Goal: Information Seeking & Learning: Learn about a topic

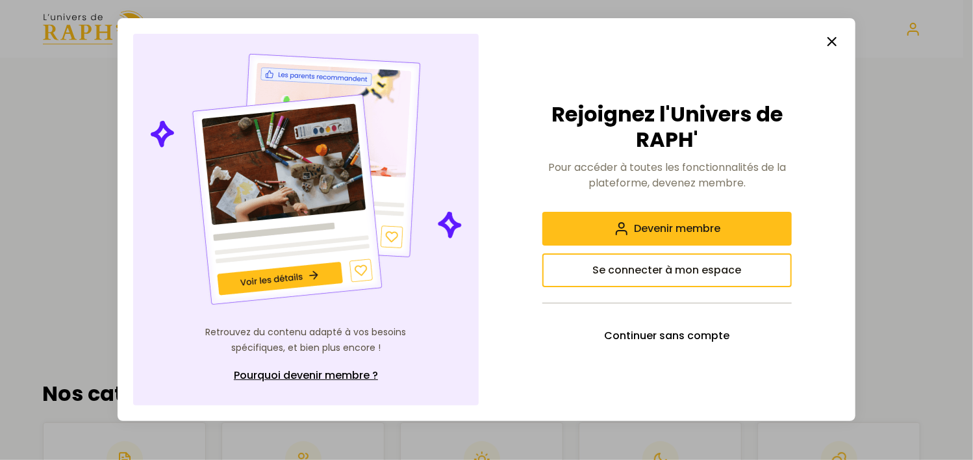
click at [832, 40] on line "button" at bounding box center [832, 42] width 8 height 8
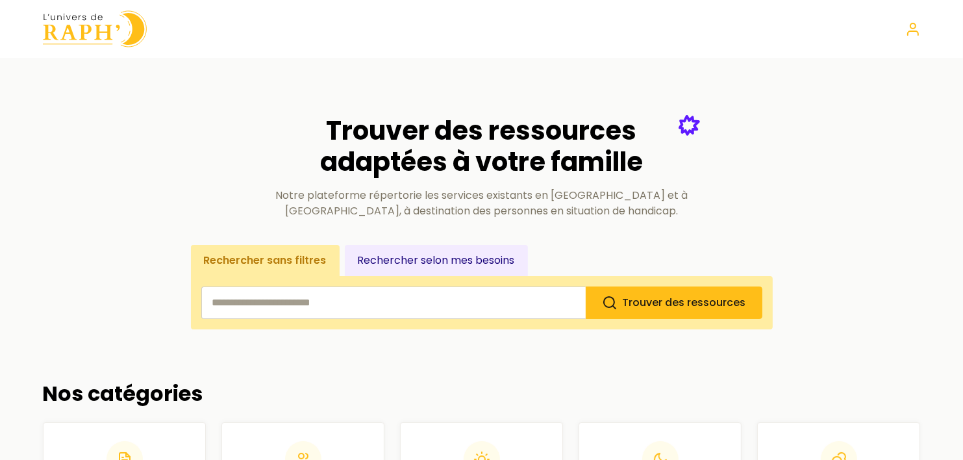
click at [306, 312] on input "search" at bounding box center [393, 302] width 384 height 32
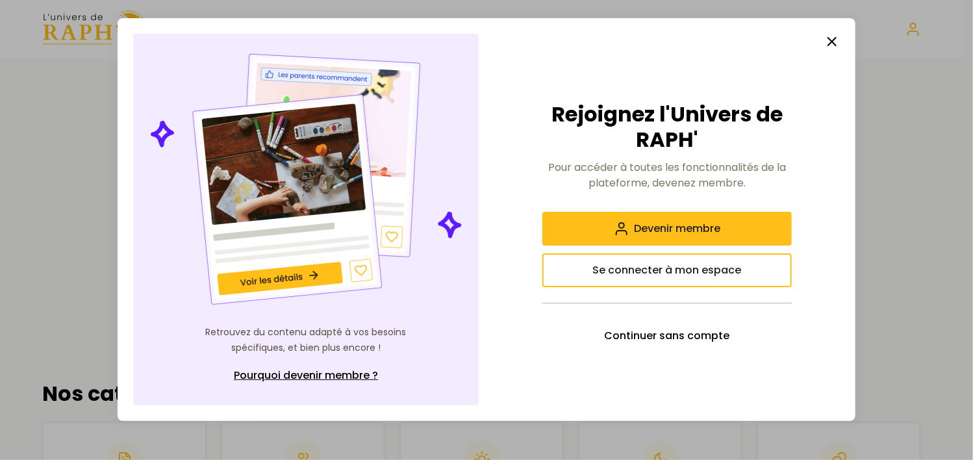
click at [833, 42] on line "button" at bounding box center [832, 42] width 8 height 8
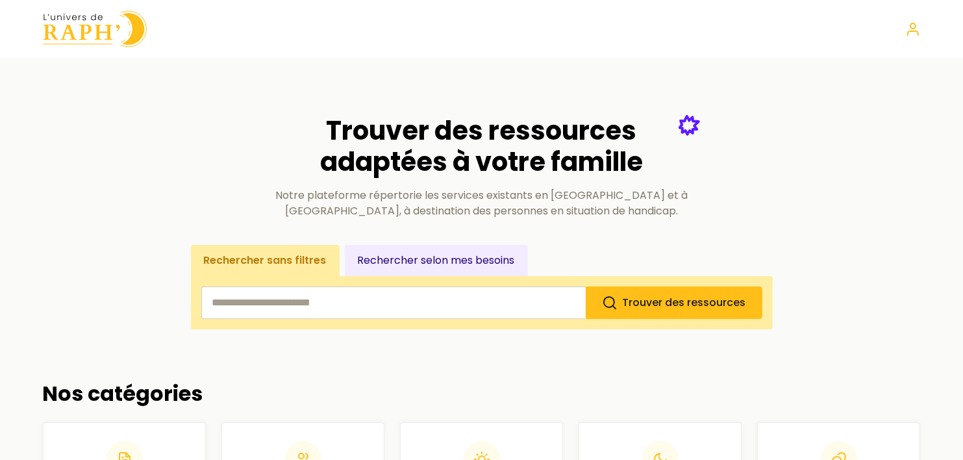
click at [309, 312] on input "search" at bounding box center [393, 302] width 384 height 32
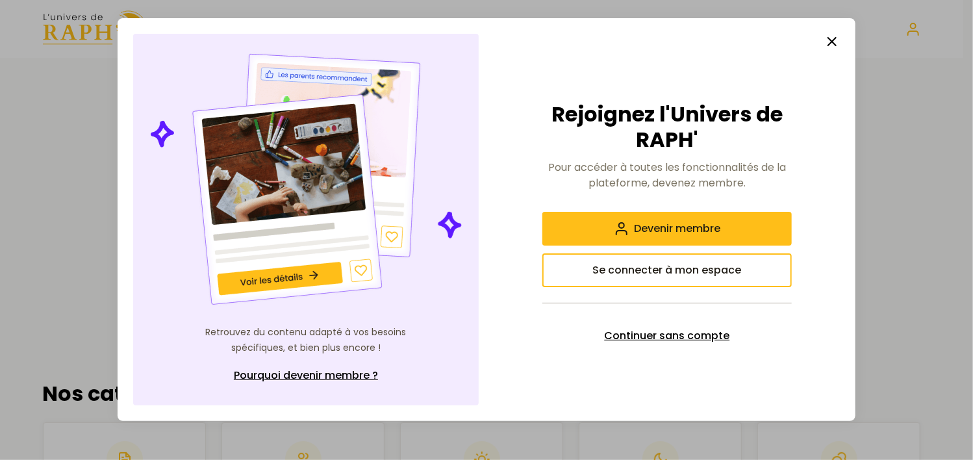
click at [660, 340] on span "Continuer sans compte" at bounding box center [667, 336] width 125 height 16
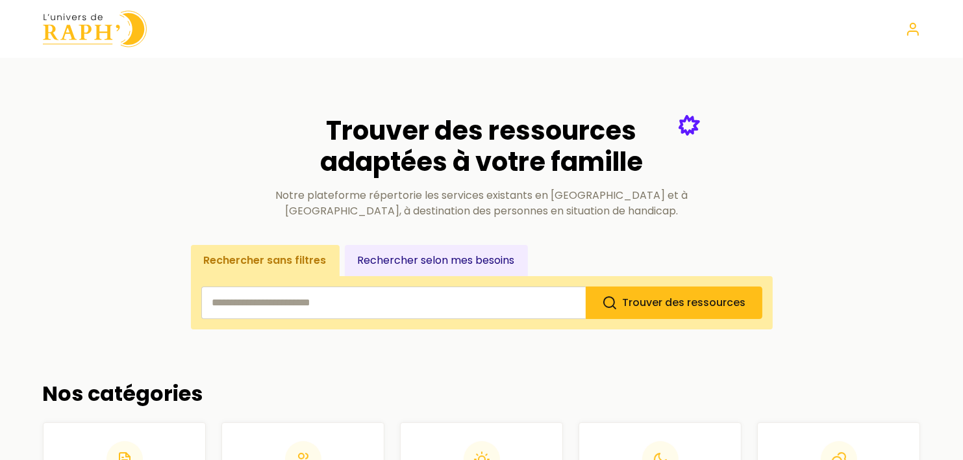
click at [271, 303] on input "search" at bounding box center [393, 302] width 384 height 32
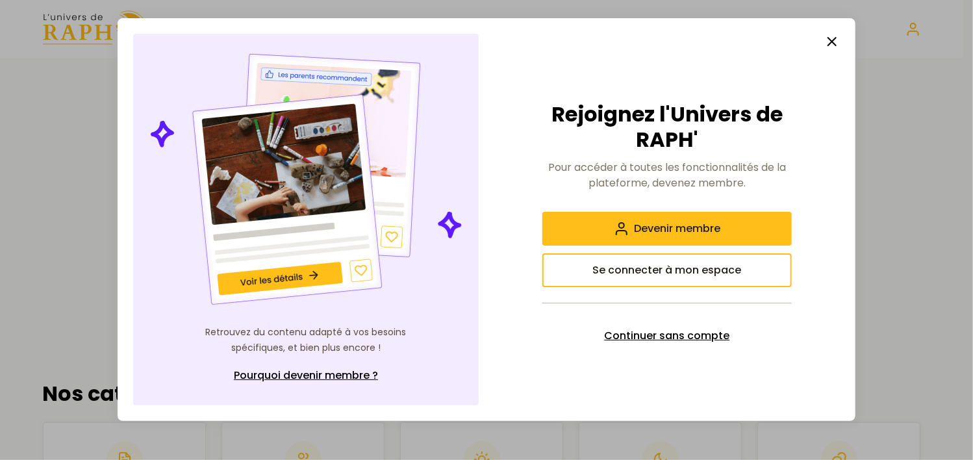
click at [647, 340] on span "Continuer sans compte" at bounding box center [667, 336] width 125 height 16
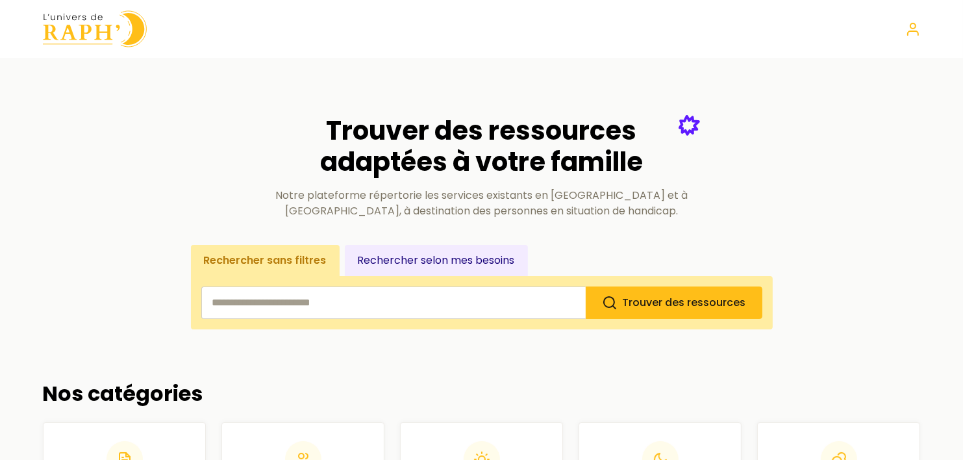
click at [425, 306] on input "search" at bounding box center [393, 302] width 384 height 32
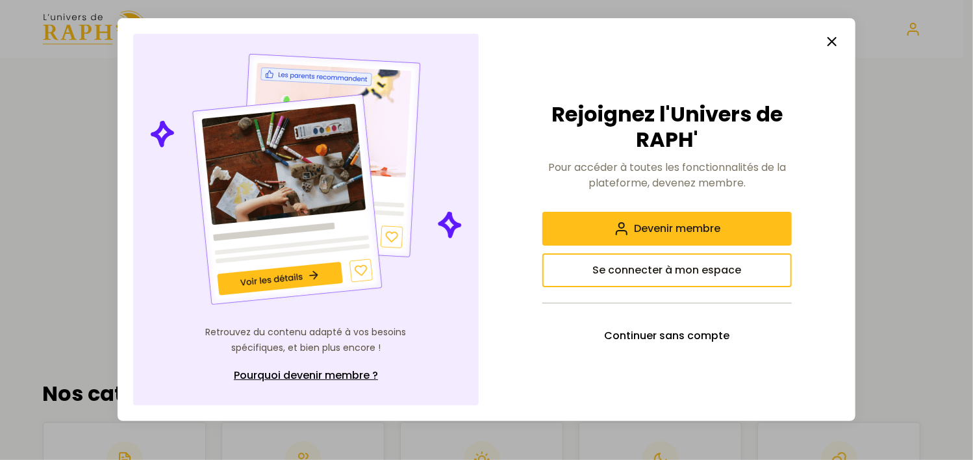
click at [832, 43] on line "button" at bounding box center [832, 42] width 8 height 8
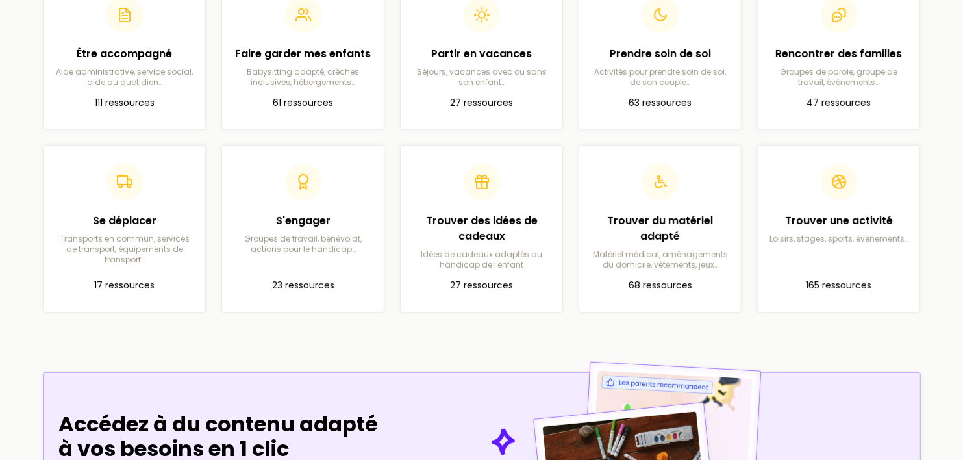
scroll to position [443, 0]
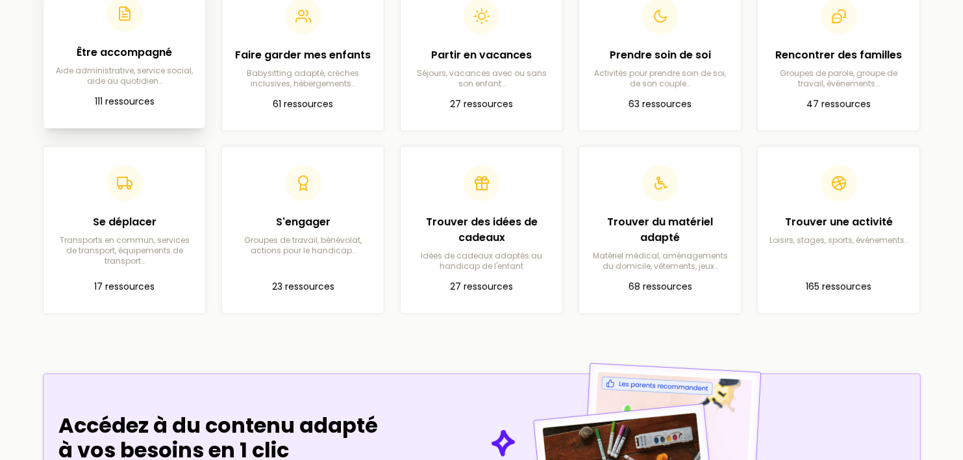
click at [114, 95] on p "111 ressources" at bounding box center [124, 102] width 141 height 16
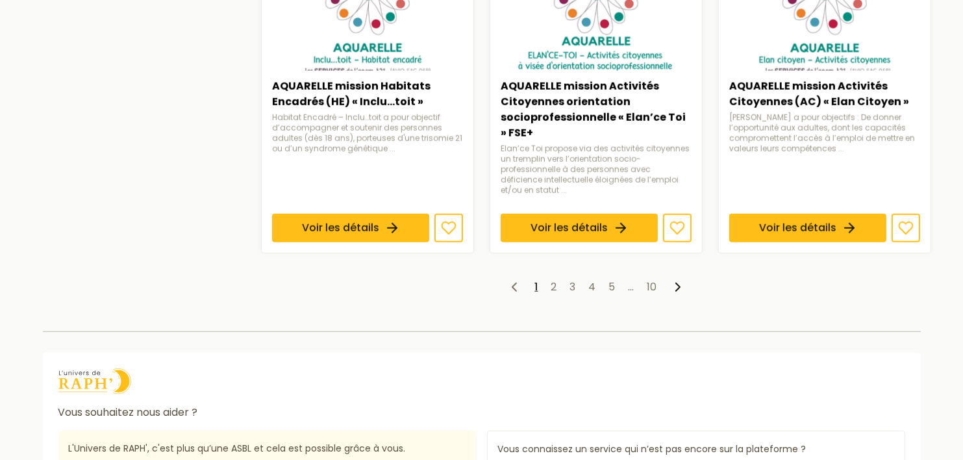
scroll to position [1166, 0]
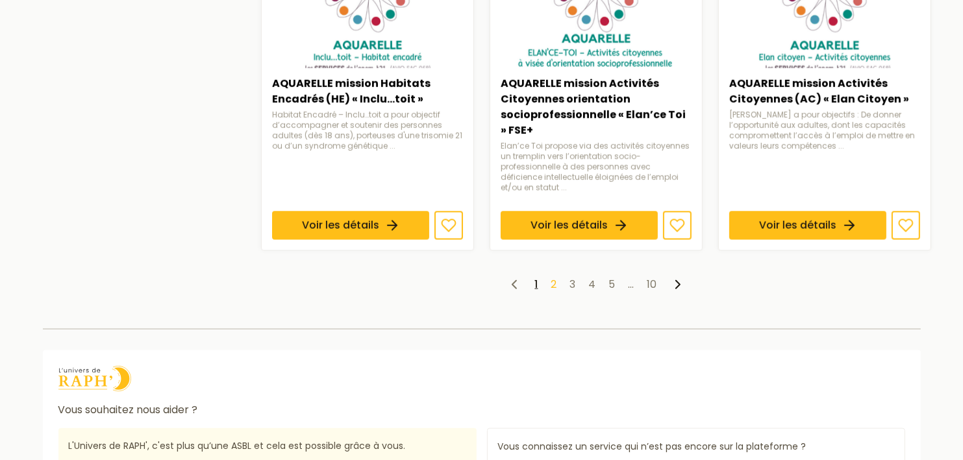
click at [556, 281] on link "2" at bounding box center [554, 284] width 6 height 15
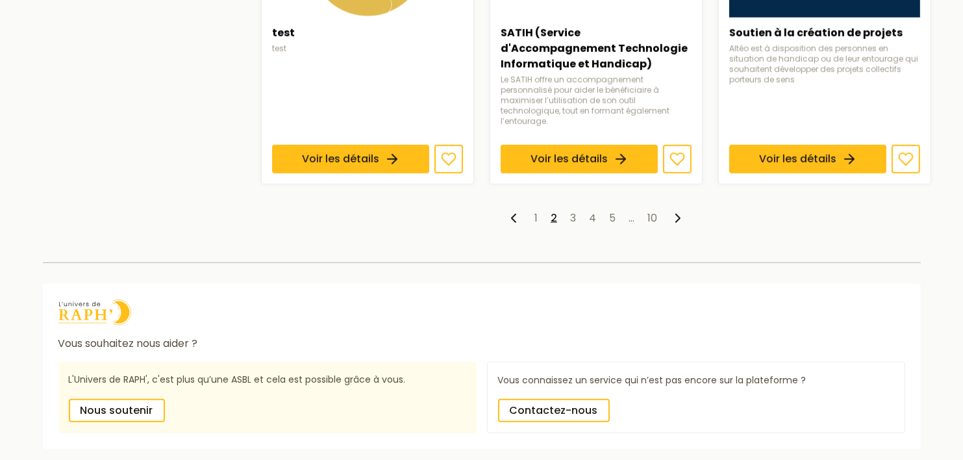
scroll to position [1214, 0]
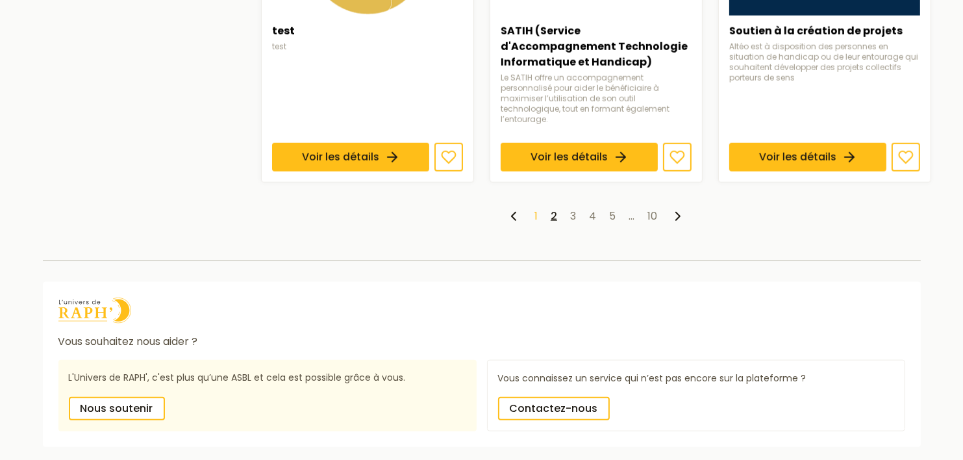
click at [538, 208] on link "1" at bounding box center [535, 215] width 3 height 15
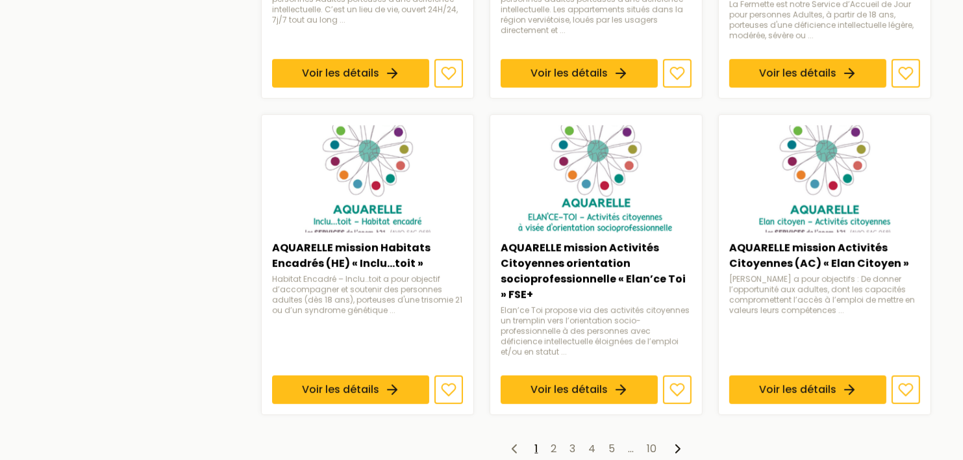
scroll to position [1014, 0]
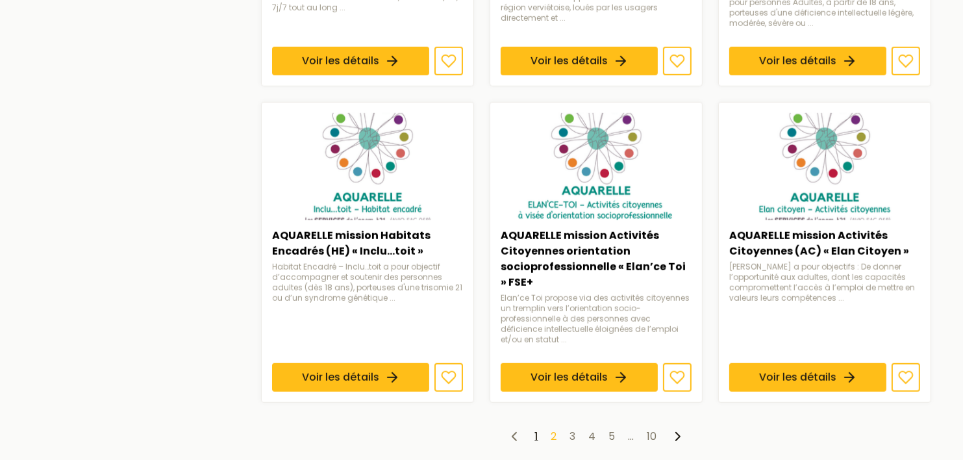
click at [551, 432] on link "2" at bounding box center [554, 436] width 6 height 15
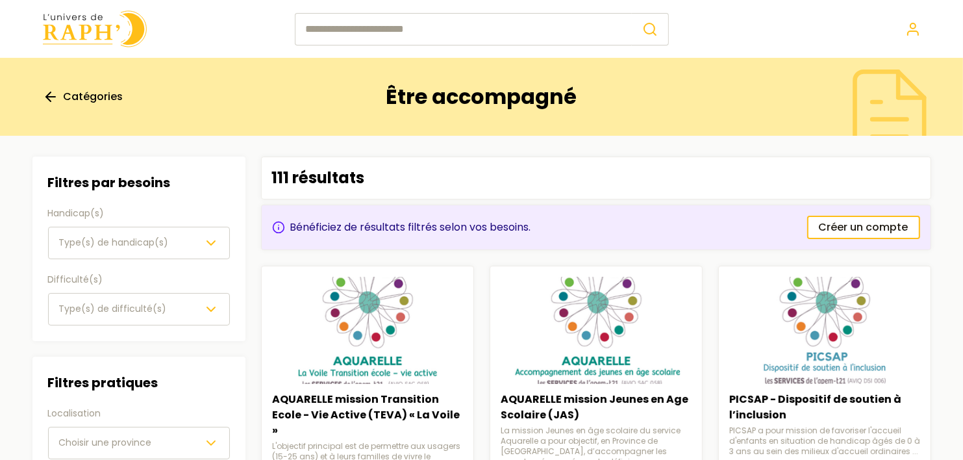
click at [410, 31] on input "search" at bounding box center [463, 29] width 337 height 32
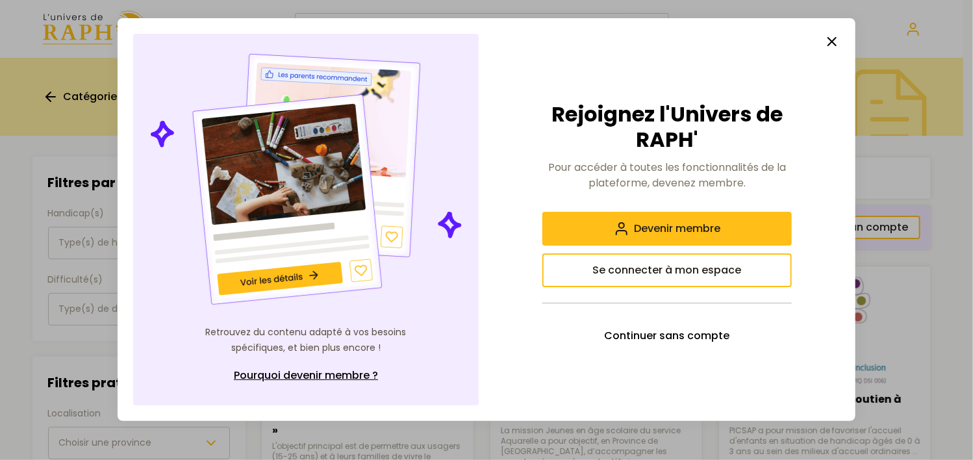
click at [835, 42] on icon "button" at bounding box center [832, 42] width 16 height 16
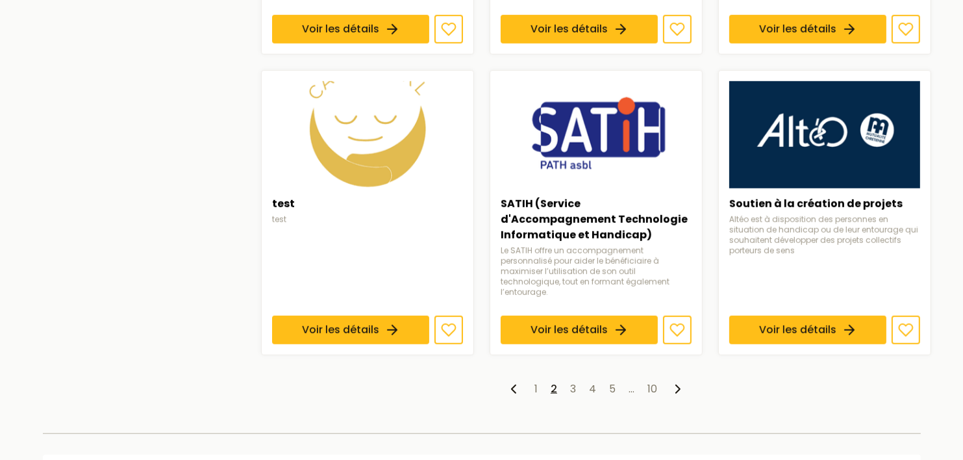
scroll to position [1082, 0]
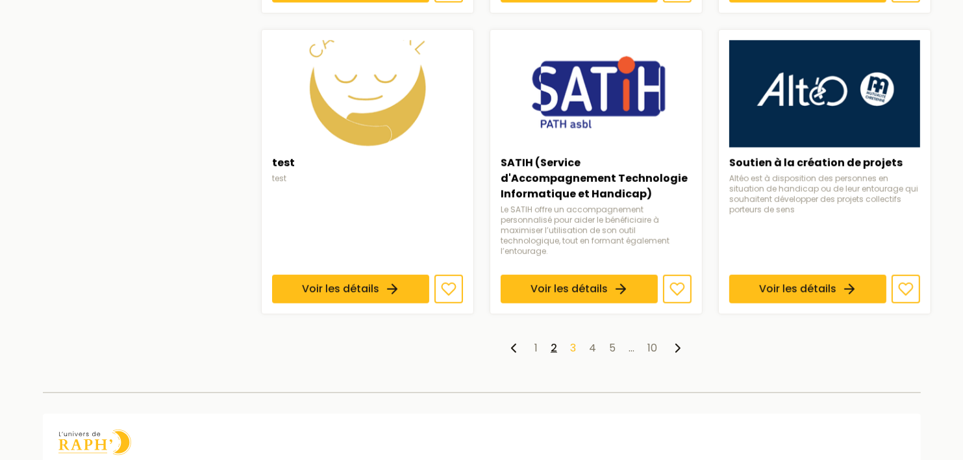
click at [574, 340] on link "3" at bounding box center [573, 347] width 6 height 15
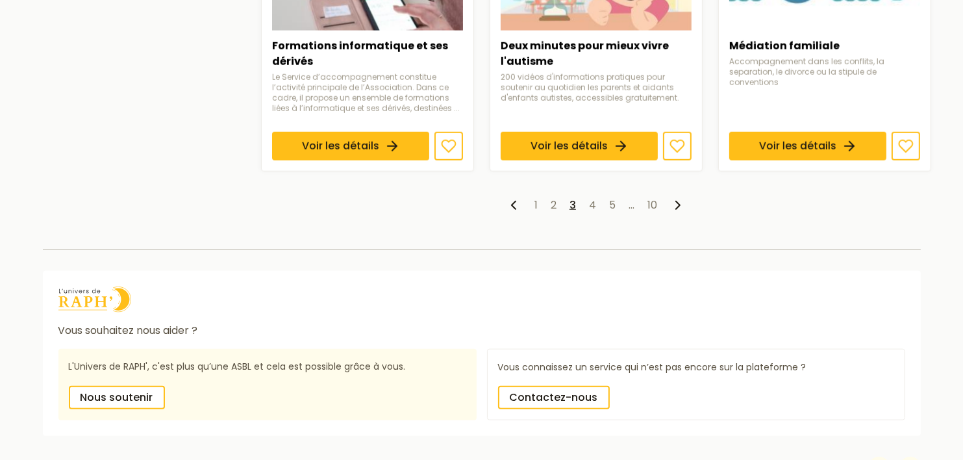
scroll to position [1208, 0]
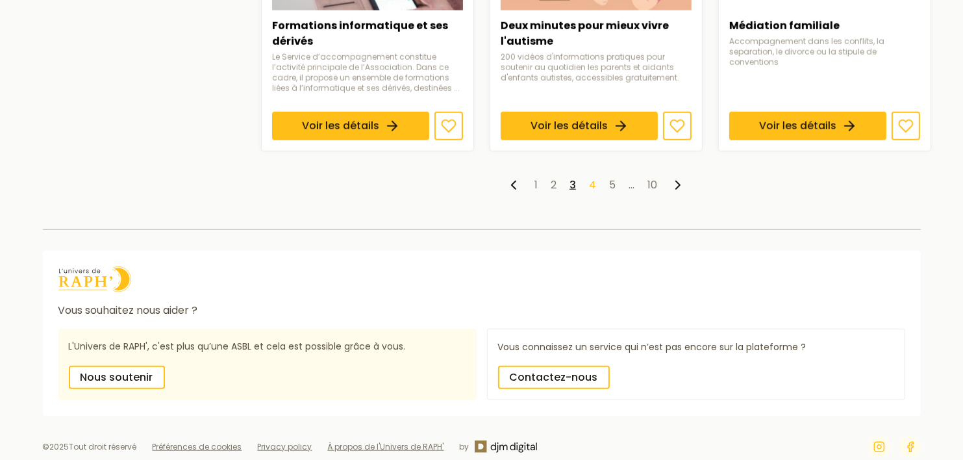
click at [590, 186] on link "4" at bounding box center [592, 184] width 7 height 15
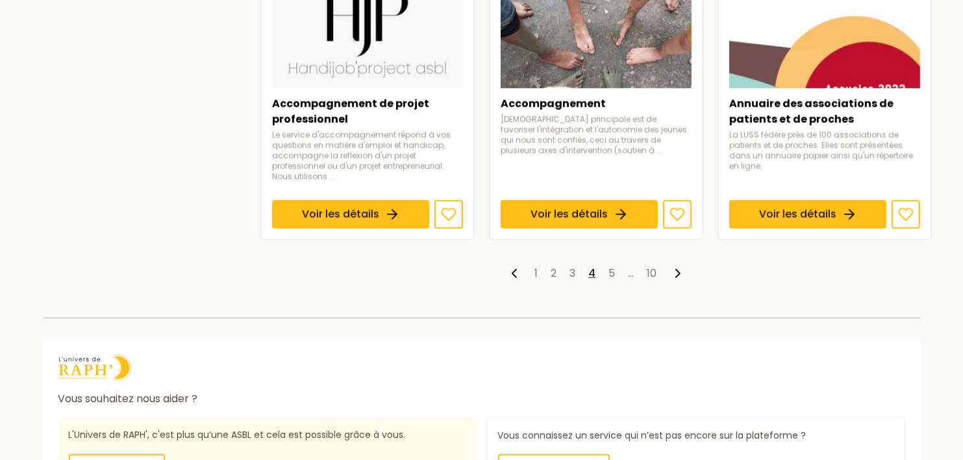
scroll to position [1190, 0]
